Goal: Find specific page/section: Find specific page/section

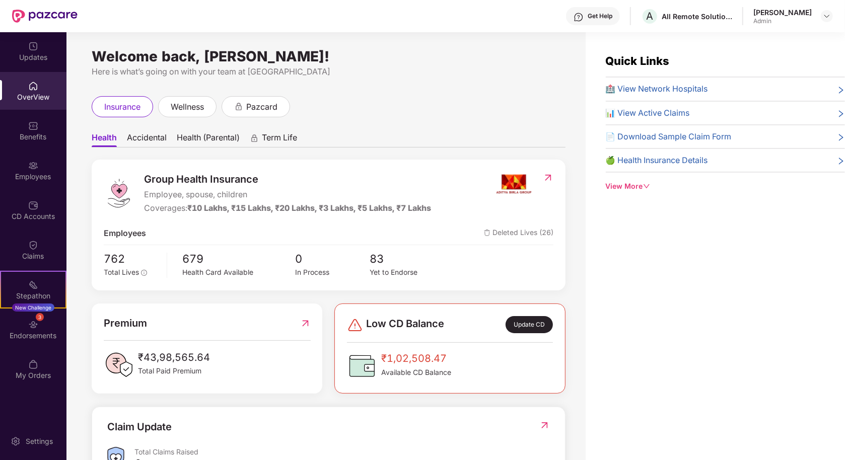
click at [22, 175] on div "Employees" at bounding box center [33, 177] width 66 height 10
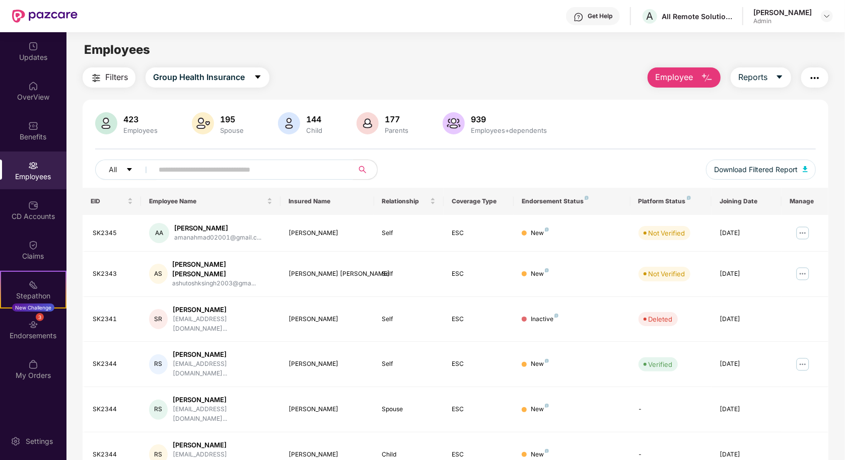
click at [193, 172] on input "text" at bounding box center [249, 169] width 181 height 15
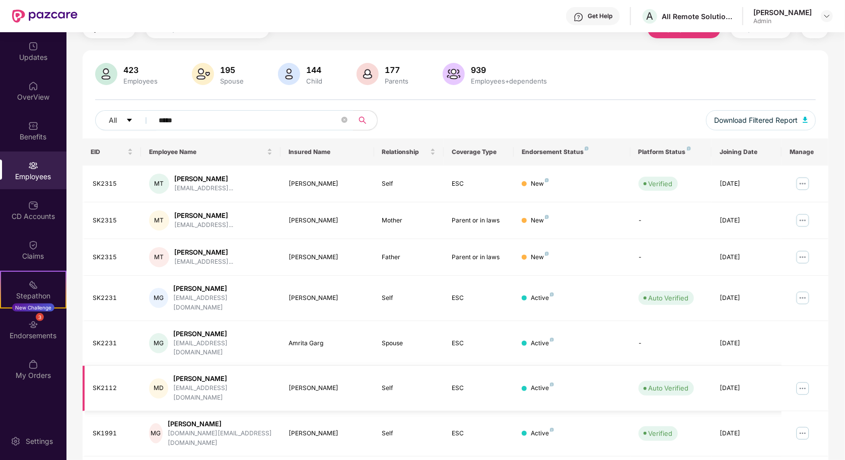
scroll to position [82, 0]
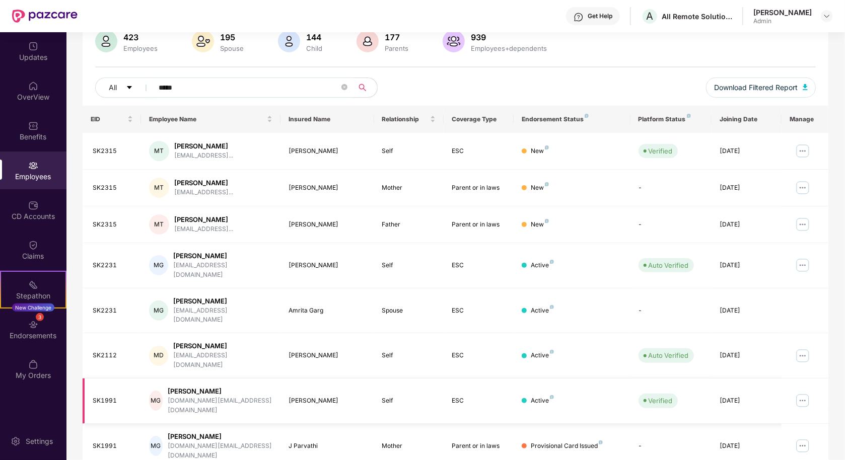
type input "*****"
